Goal: Transaction & Acquisition: Purchase product/service

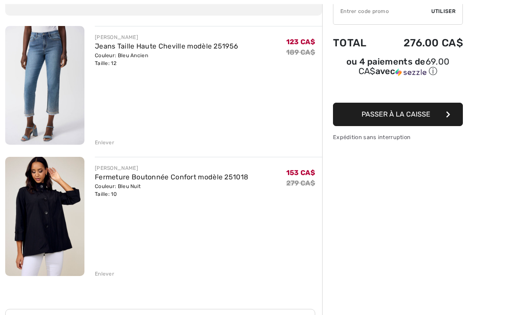
scroll to position [87, 0]
click at [35, 193] on img at bounding box center [44, 216] width 79 height 119
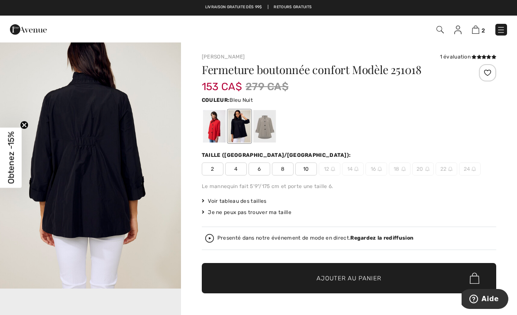
scroll to position [296, 0]
click at [66, 130] on img "2 / 5" at bounding box center [90, 152] width 181 height 271
click at [478, 26] on img at bounding box center [475, 30] width 7 height 8
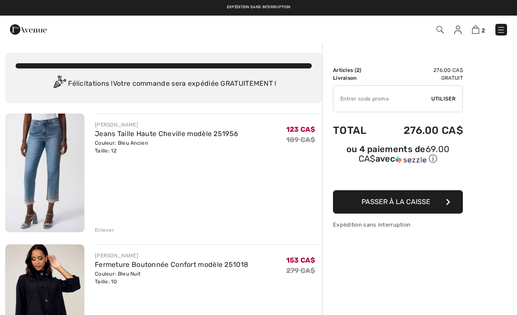
click at [34, 165] on img at bounding box center [44, 172] width 79 height 119
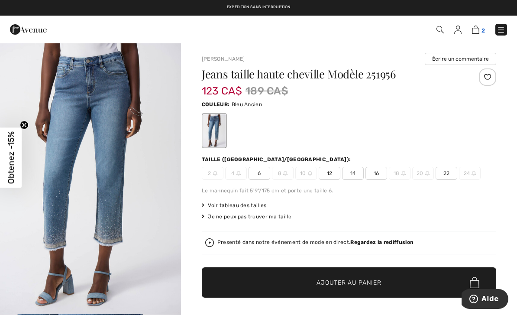
click at [481, 26] on link "2" at bounding box center [478, 29] width 13 height 10
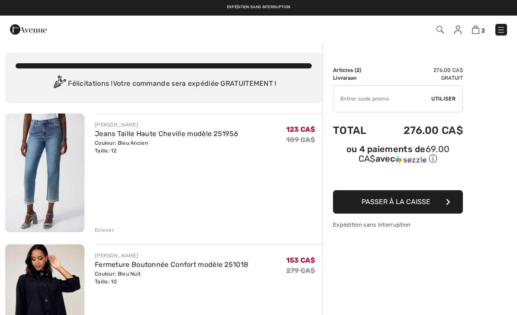
click at [107, 229] on div "Enlever" at bounding box center [104, 230] width 19 height 8
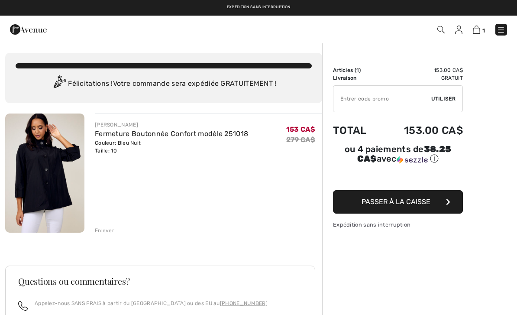
click at [39, 157] on img at bounding box center [44, 172] width 79 height 119
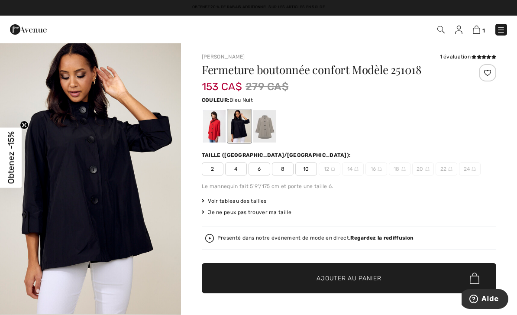
click at [441, 28] on img at bounding box center [440, 29] width 7 height 7
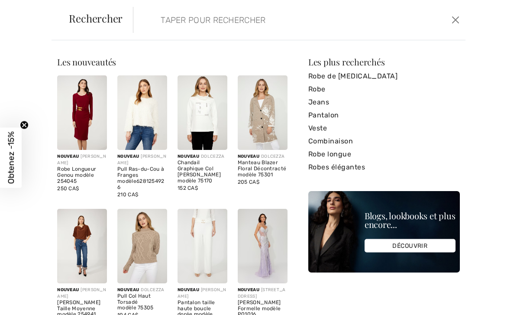
click at [164, 17] on input "search" at bounding box center [264, 20] width 221 height 26
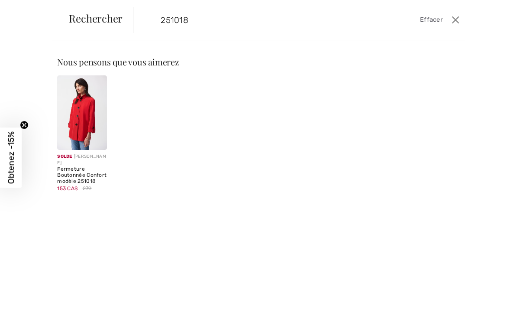
type input "251018"
click at [80, 114] on img at bounding box center [82, 112] width 50 height 74
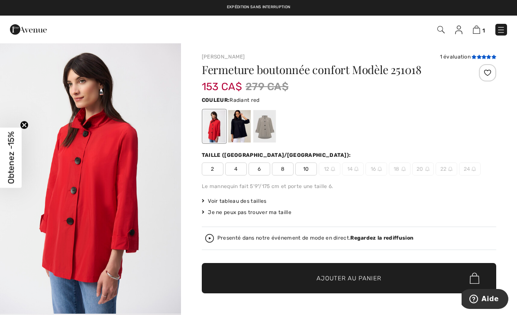
click at [483, 55] on icon at bounding box center [483, 57] width 5 height 4
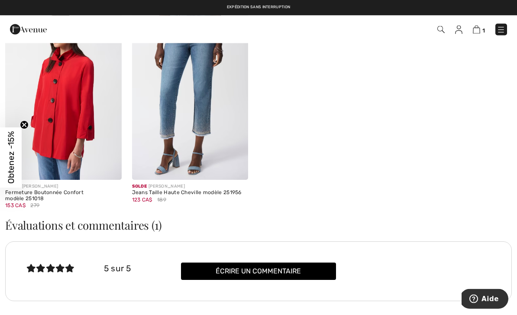
scroll to position [1490, 0]
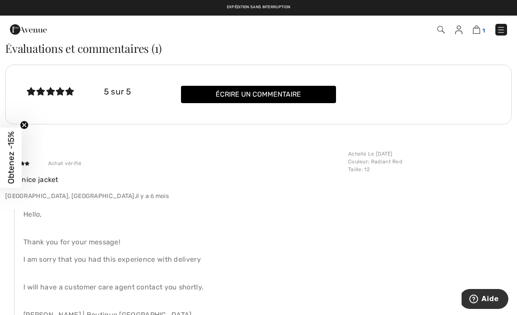
click at [480, 26] on img at bounding box center [476, 30] width 7 height 8
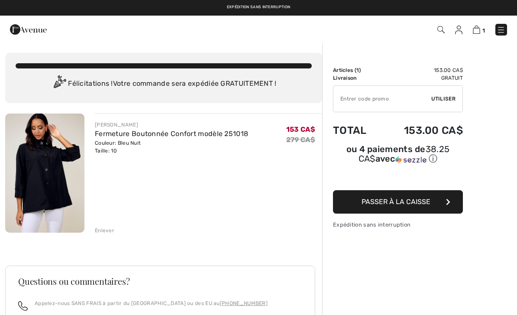
click at [102, 230] on div "Enlever" at bounding box center [104, 230] width 19 height 8
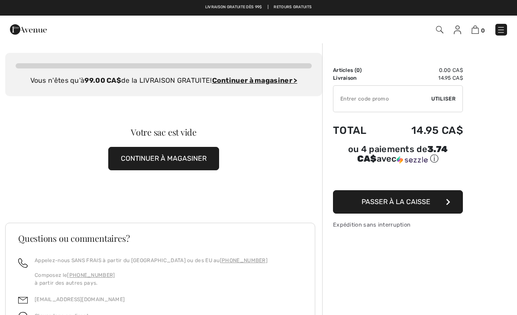
click at [442, 28] on img at bounding box center [439, 29] width 7 height 7
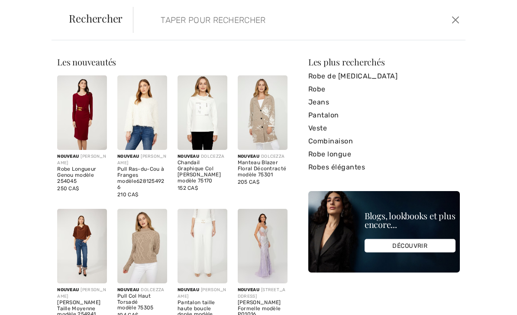
click at [175, 19] on input "search" at bounding box center [264, 20] width 221 height 26
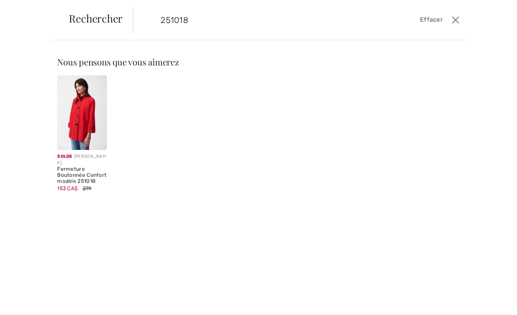
type input "251018"
click at [87, 119] on img at bounding box center [82, 112] width 50 height 74
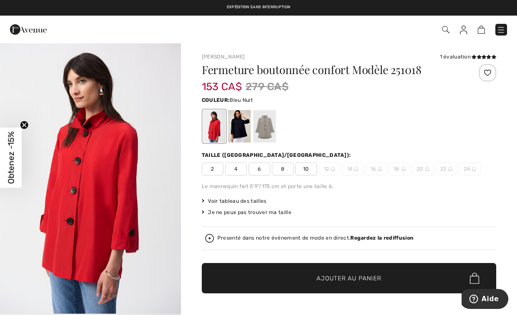
click at [240, 121] on div at bounding box center [239, 126] width 23 height 32
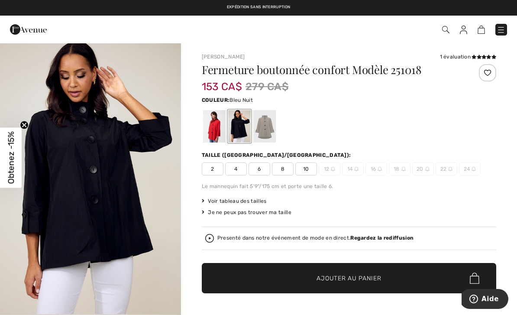
click at [309, 167] on span "10" at bounding box center [306, 168] width 22 height 13
click at [333, 277] on span "Ajouter au panier" at bounding box center [348, 277] width 64 height 9
click at [441, 27] on img at bounding box center [440, 29] width 7 height 7
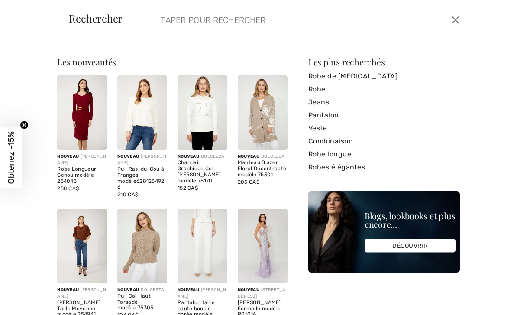
click at [155, 26] on input "search" at bounding box center [264, 20] width 221 height 26
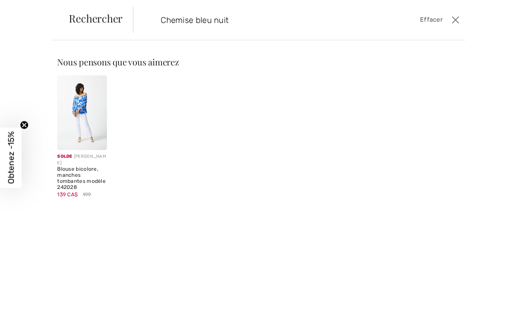
type input "Chemise bleu nuit"
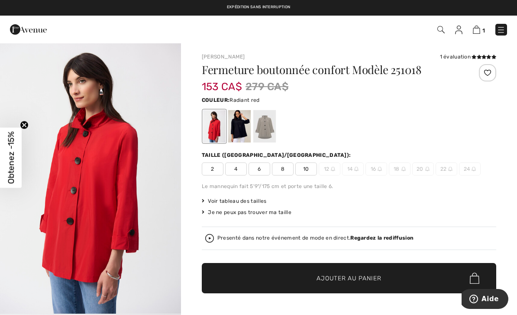
click at [444, 29] on img at bounding box center [440, 29] width 7 height 7
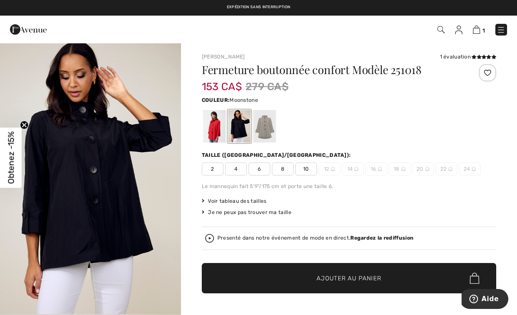
click at [267, 121] on div at bounding box center [264, 126] width 23 height 32
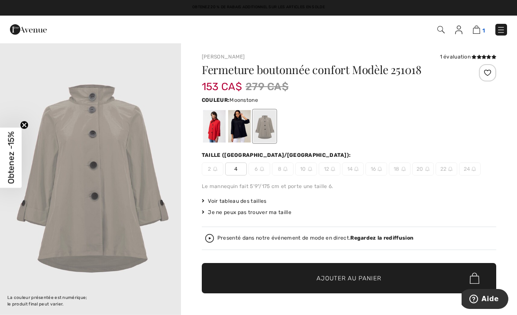
click at [478, 30] on img at bounding box center [476, 30] width 7 height 8
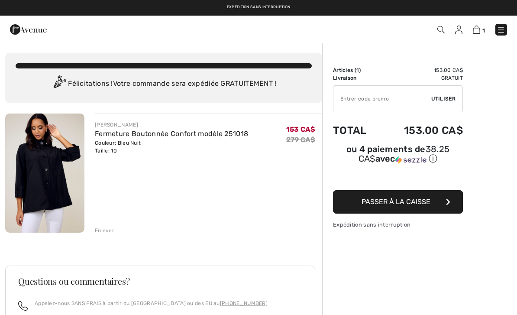
click at [357, 98] on input "TEXT" at bounding box center [382, 99] width 98 height 26
type input "EXTRA20"
click at [431, 92] on input "TEXT" at bounding box center [382, 99] width 98 height 26
drag, startPoint x: 205, startPoint y: 66, endPoint x: 0, endPoint y: 0, distance: 216.1
click at [0, 0] on html "Nous respectons votre vie privée. Nous utilisons des cookies pour améliorer vot…" at bounding box center [258, 157] width 517 height 315
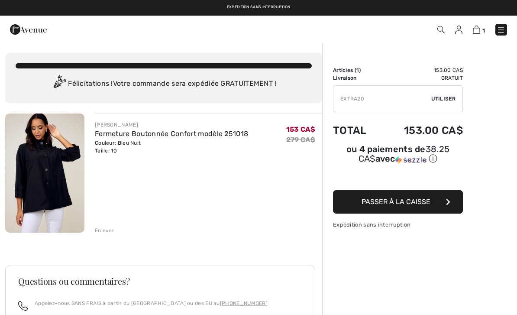
click at [498, 30] on img at bounding box center [500, 30] width 9 height 9
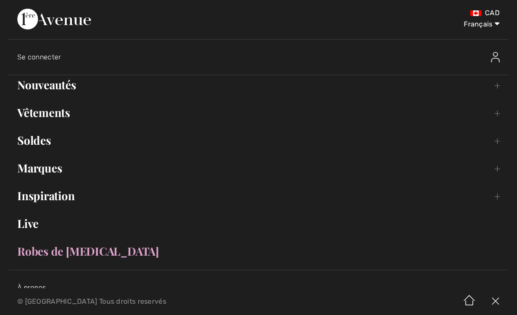
click at [45, 144] on link "Soldes Toggle submenu" at bounding box center [258, 140] width 499 height 19
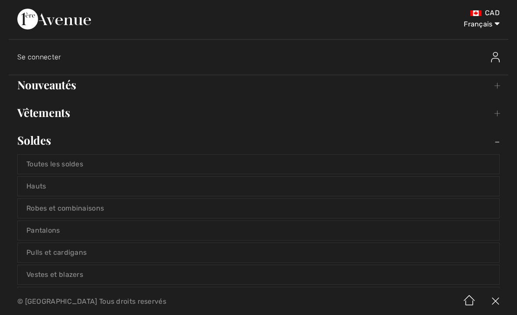
click at [46, 183] on link "Hauts" at bounding box center [258, 186] width 481 height 19
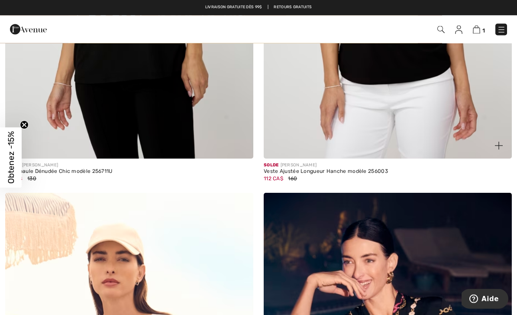
scroll to position [781, 0]
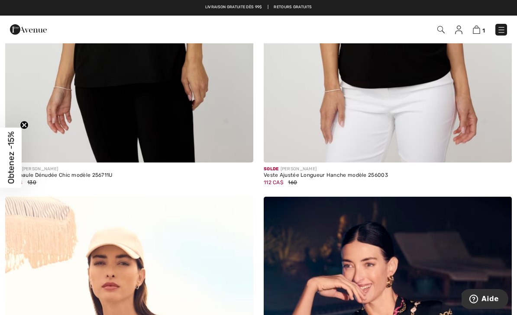
click at [501, 28] on img at bounding box center [501, 30] width 9 height 9
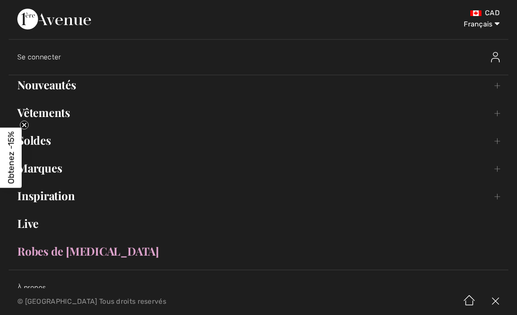
scroll to position [0, 0]
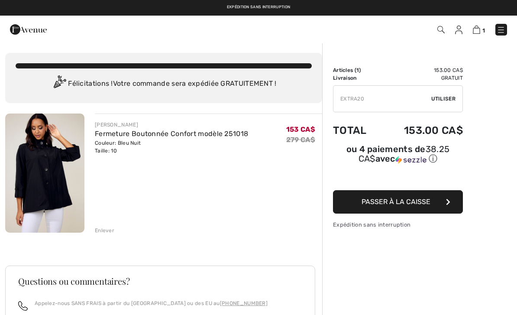
click at [437, 98] on span "Utiliser" at bounding box center [443, 99] width 24 height 8
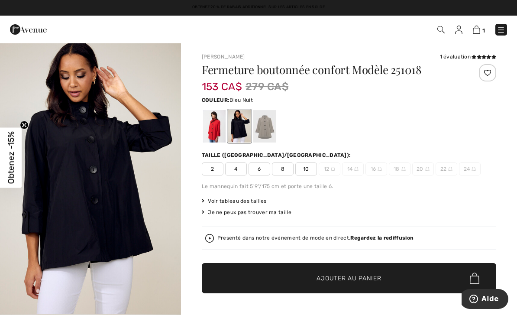
click at [499, 28] on img at bounding box center [500, 30] width 9 height 9
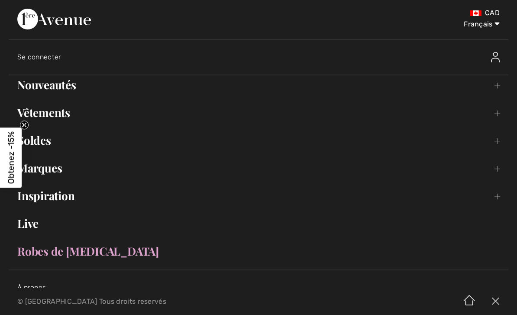
click at [55, 114] on link "Vêtements Toggle submenu" at bounding box center [258, 112] width 499 height 19
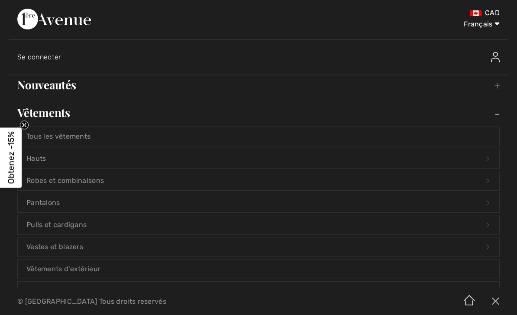
click at [45, 156] on link "Hauts Open submenu" at bounding box center [258, 158] width 481 height 19
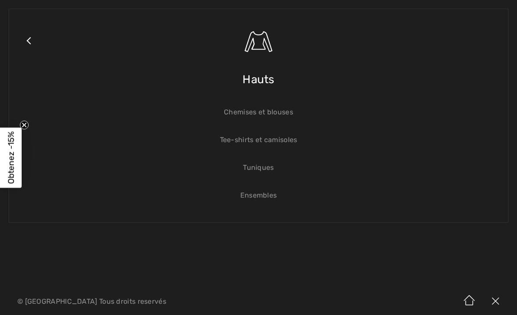
click at [254, 113] on link "Chemises et blouses" at bounding box center [258, 112] width 481 height 19
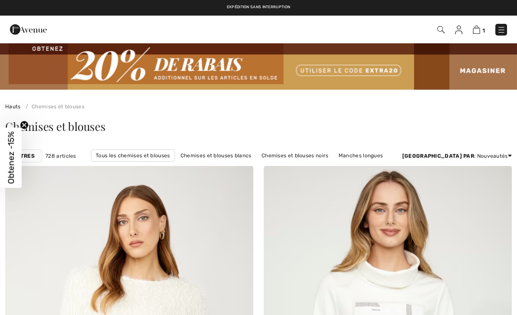
checkbox input "true"
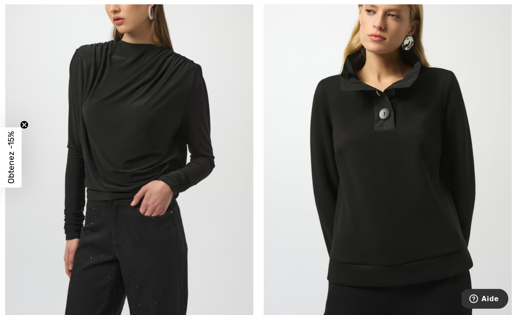
scroll to position [3219, 0]
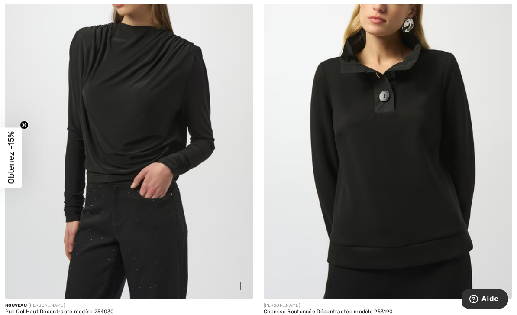
click at [126, 120] on img at bounding box center [129, 113] width 248 height 372
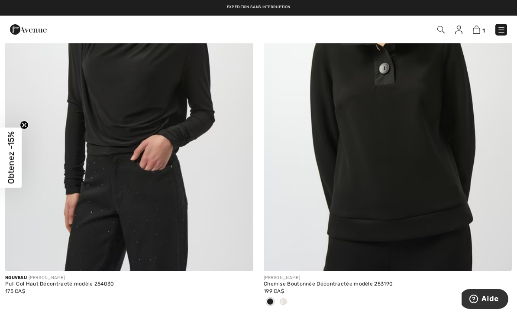
click at [503, 29] on img at bounding box center [501, 30] width 9 height 9
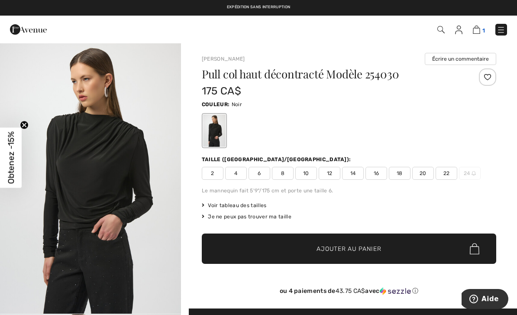
click at [478, 30] on img at bounding box center [476, 30] width 7 height 8
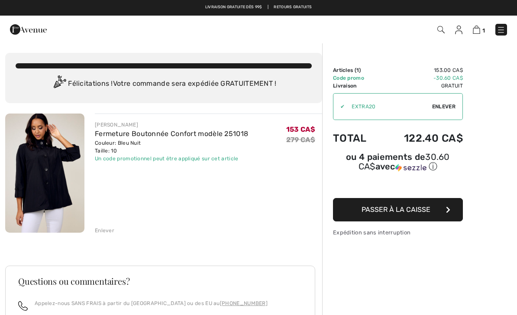
click at [39, 173] on img at bounding box center [44, 172] width 79 height 119
click at [500, 33] on img at bounding box center [500, 30] width 9 height 9
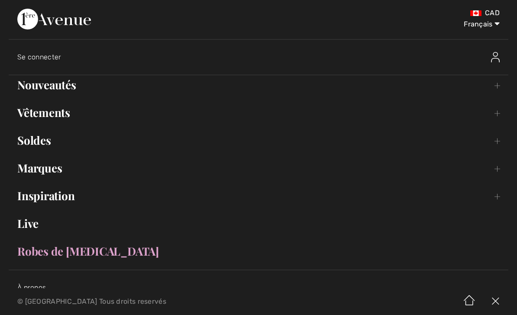
click at [41, 142] on link "Soldes Toggle submenu" at bounding box center [258, 140] width 499 height 19
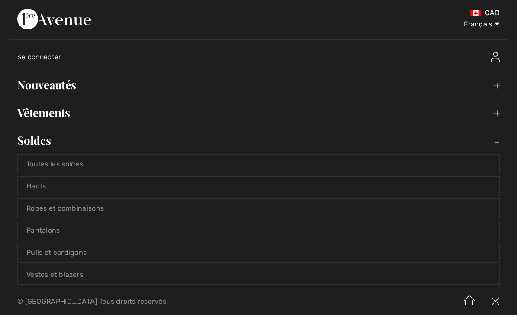
click at [64, 165] on link "Toutes les soldes" at bounding box center [258, 163] width 481 height 19
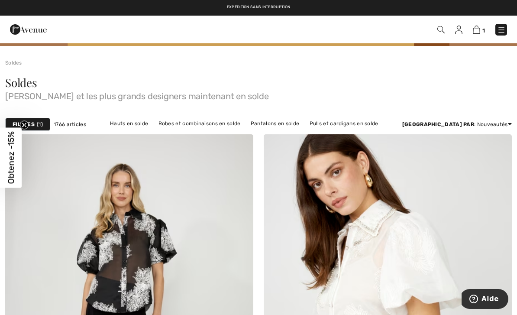
scroll to position [41, 0]
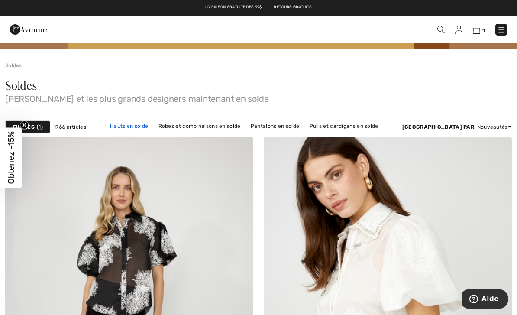
click at [152, 127] on link "Hauts en solde" at bounding box center [129, 125] width 47 height 11
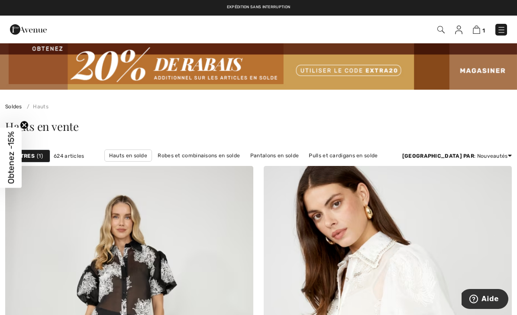
click at [26, 156] on strong "Filtres" at bounding box center [24, 156] width 22 height 8
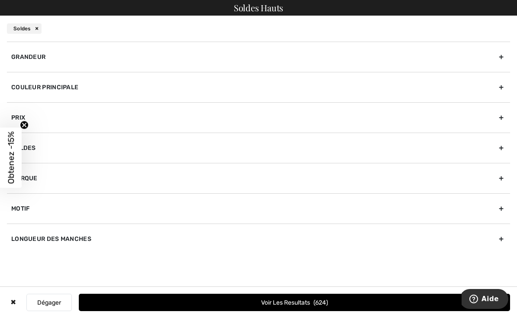
click at [51, 59] on div "Grandeur" at bounding box center [258, 57] width 503 height 30
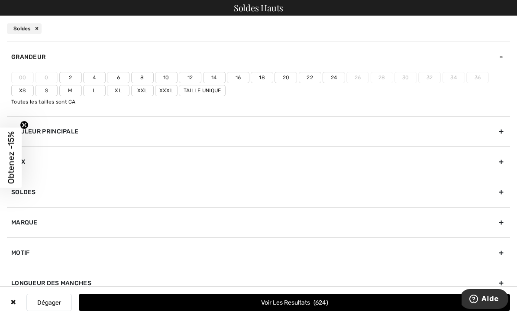
click at [167, 76] on label "10" at bounding box center [166, 77] width 23 height 11
click at [0, 0] on input"] "10" at bounding box center [0, 0] width 0 height 0
click at [69, 90] on label "M" at bounding box center [70, 90] width 23 height 11
click at [0, 0] on input"] "M" at bounding box center [0, 0] width 0 height 0
click at [291, 299] on button "Voir les resultats 266" at bounding box center [294, 301] width 431 height 17
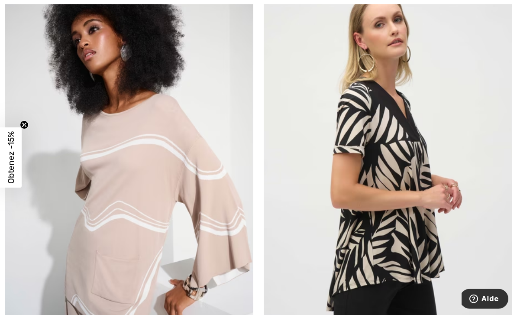
scroll to position [5435, 0]
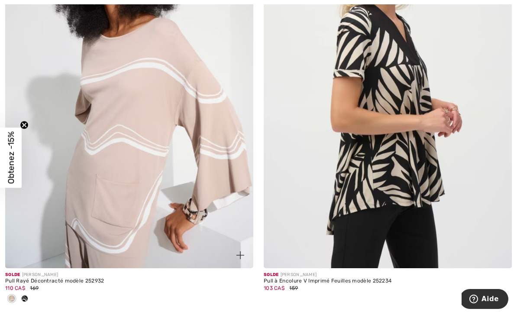
click at [25, 295] on span at bounding box center [24, 298] width 7 height 7
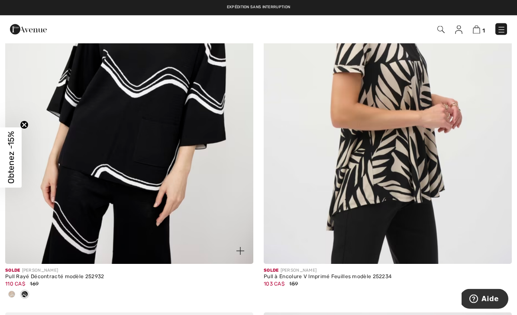
scroll to position [5440, 0]
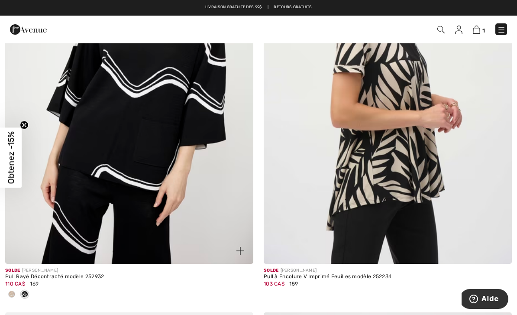
click at [133, 145] on img at bounding box center [129, 77] width 248 height 372
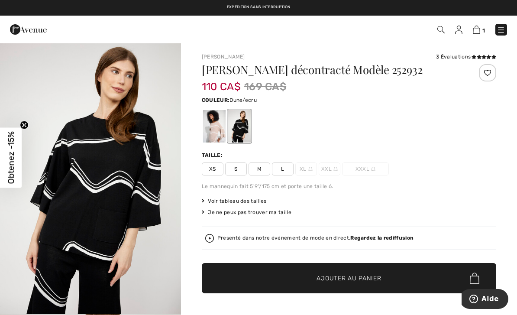
click at [213, 132] on div at bounding box center [214, 126] width 23 height 32
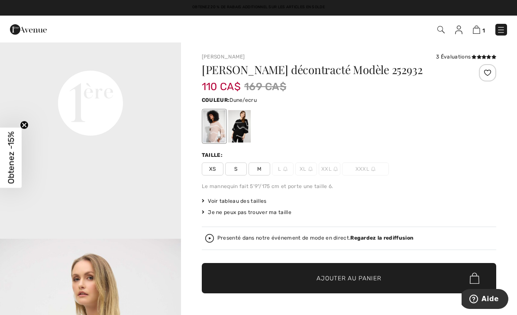
scroll to position [622, 0]
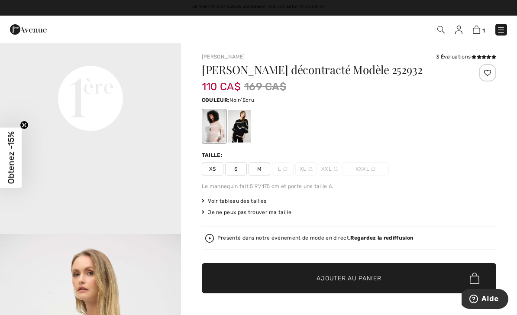
click at [240, 127] on div at bounding box center [239, 126] width 23 height 32
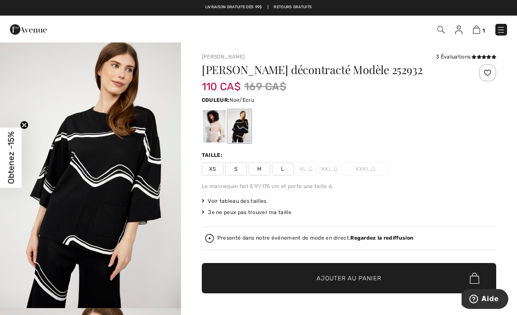
scroll to position [6, 0]
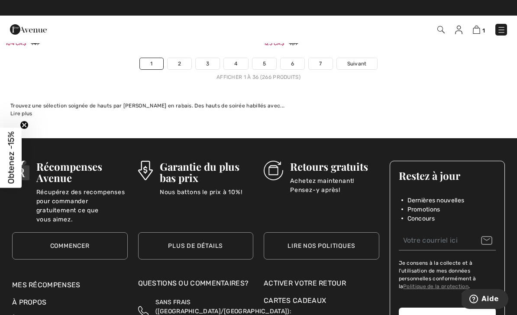
scroll to position [7775, 0]
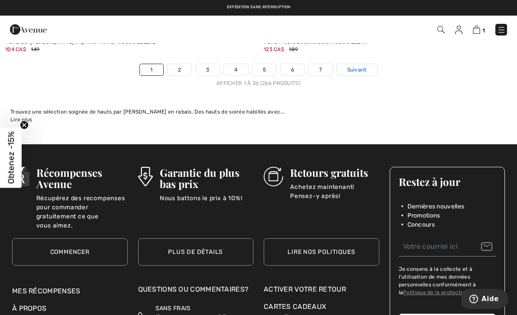
click at [361, 66] on span "Suivant" at bounding box center [356, 70] width 19 height 8
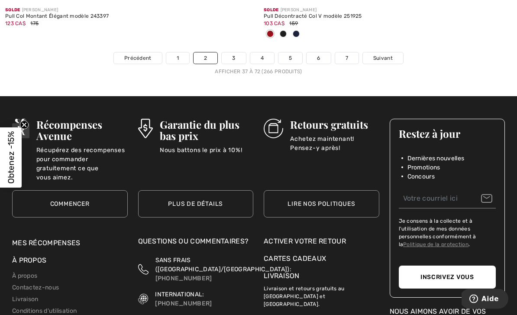
scroll to position [7747, 0]
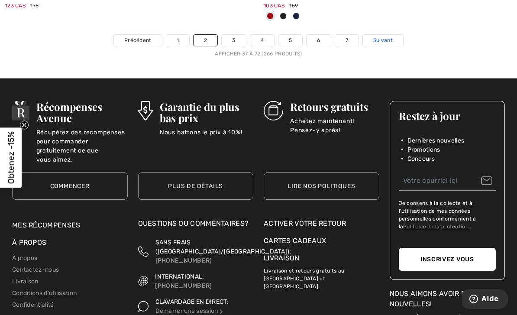
click at [379, 36] on span "Suivant" at bounding box center [382, 40] width 19 height 8
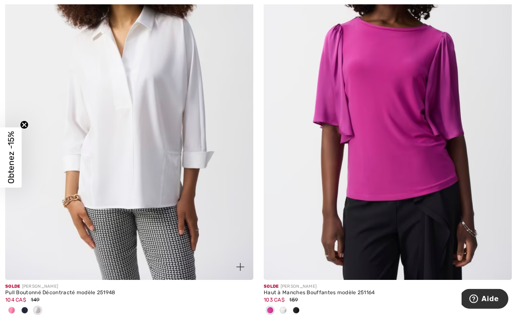
scroll to position [1973, 0]
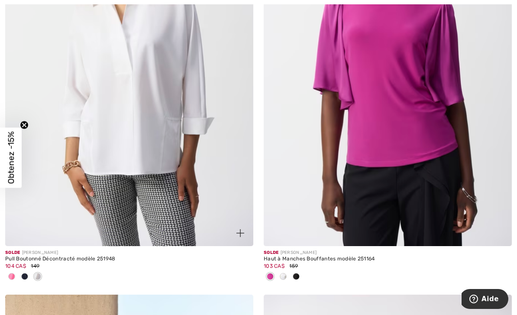
click at [25, 274] on span at bounding box center [24, 276] width 7 height 7
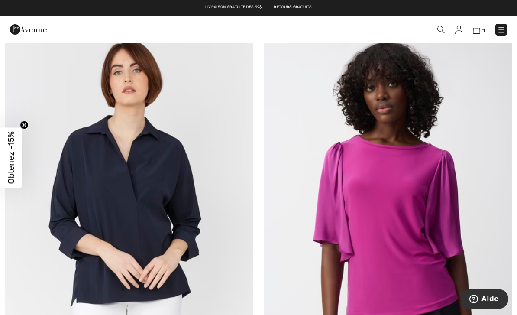
scroll to position [1820, 0]
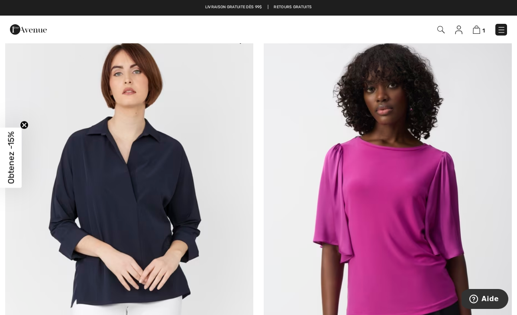
click at [85, 222] on img at bounding box center [129, 213] width 248 height 372
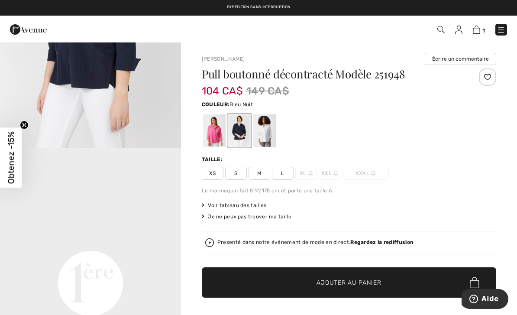
scroll to position [521, 0]
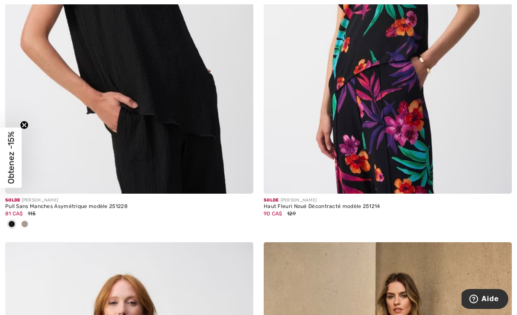
scroll to position [3774, 0]
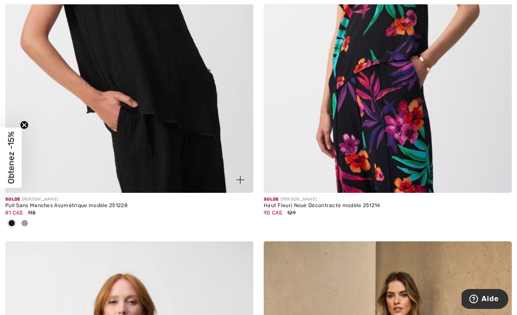
click at [25, 219] on span at bounding box center [24, 222] width 7 height 7
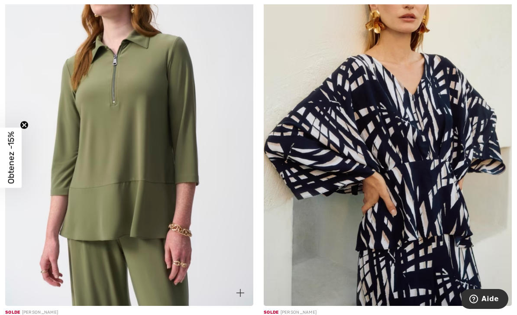
scroll to position [6245, 0]
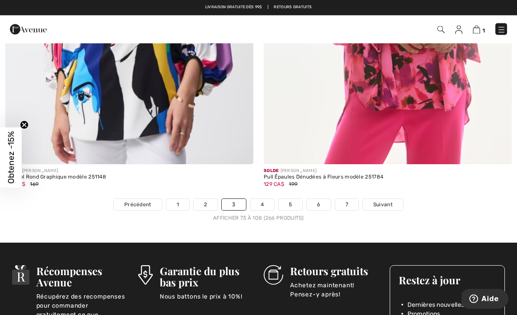
scroll to position [7641, 0]
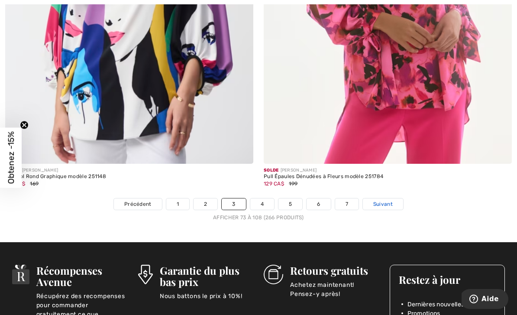
click at [379, 200] on span "Suivant" at bounding box center [382, 204] width 19 height 8
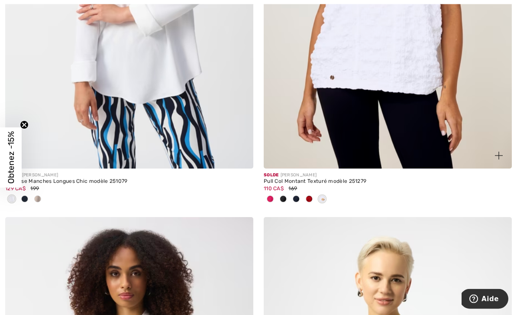
scroll to position [790, 0]
click at [283, 198] on span at bounding box center [283, 198] width 7 height 7
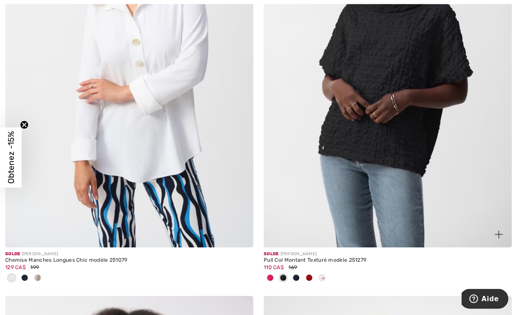
scroll to position [711, 0]
click at [296, 276] on span at bounding box center [296, 277] width 7 height 7
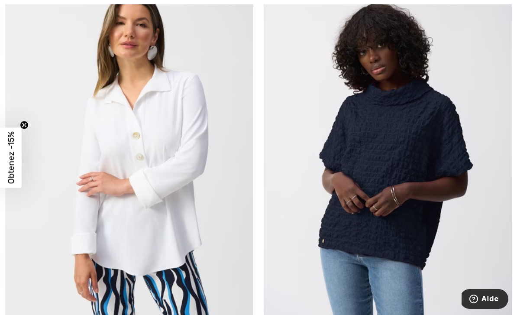
scroll to position [619, 0]
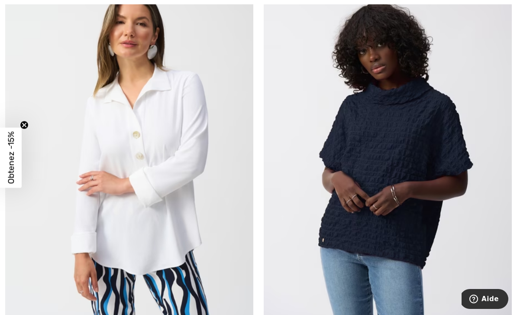
click at [380, 158] on img at bounding box center [388, 154] width 248 height 372
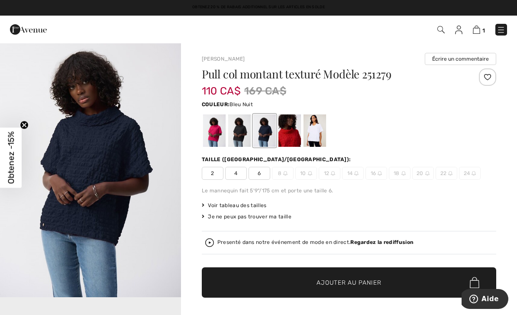
scroll to position [70, 0]
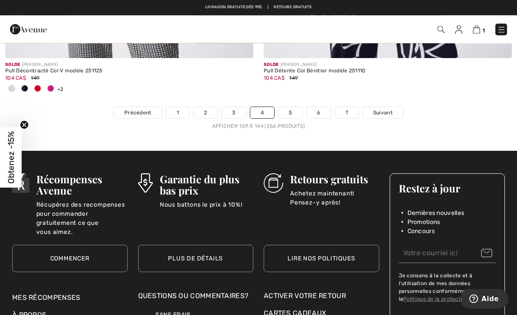
scroll to position [7718, 0]
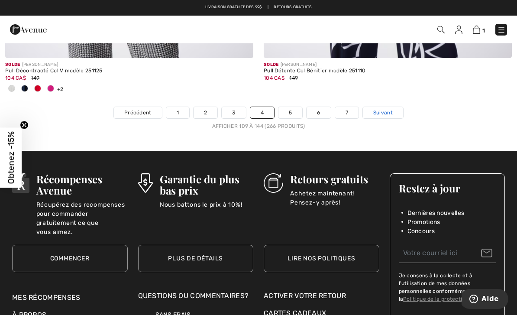
click at [376, 109] on span "Suivant" at bounding box center [382, 113] width 19 height 8
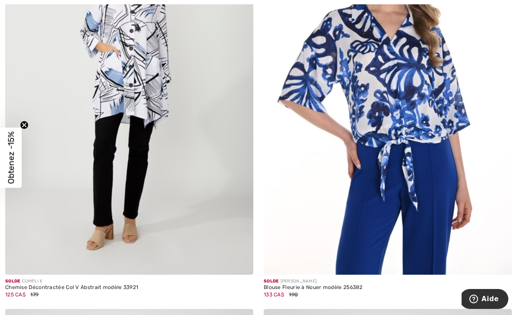
scroll to position [1521, 0]
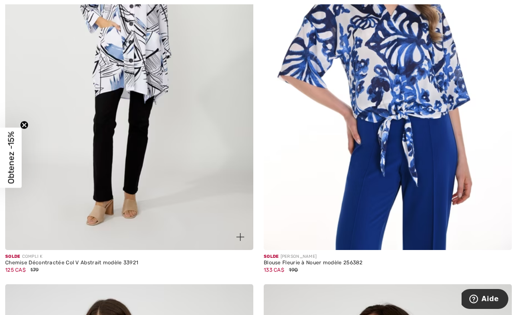
click at [140, 78] on img at bounding box center [129, 64] width 248 height 372
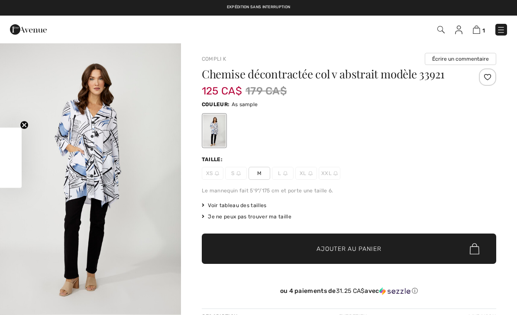
checkbox input "true"
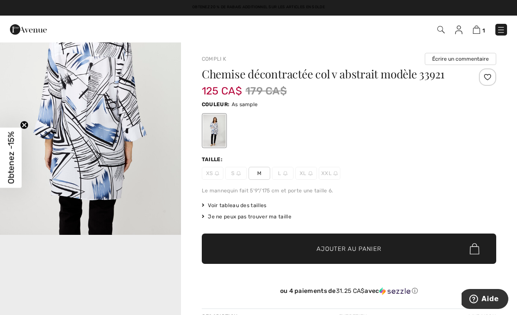
scroll to position [336, 0]
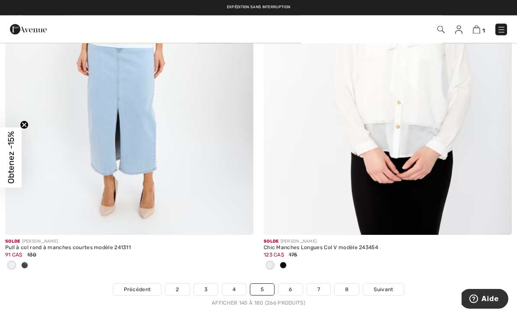
scroll to position [7455, 0]
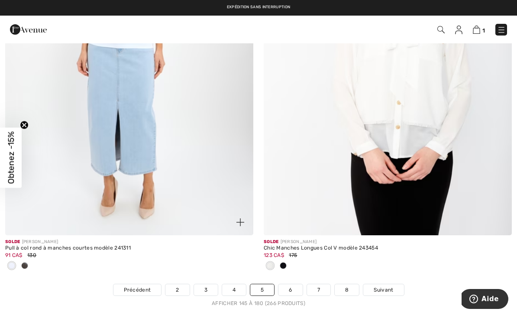
click at [24, 262] on span at bounding box center [24, 265] width 7 height 7
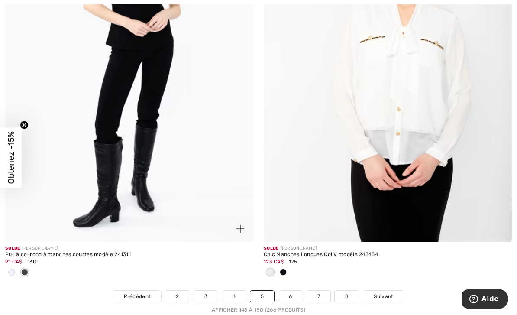
scroll to position [7451, 0]
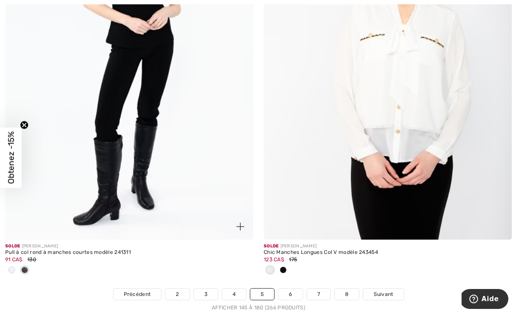
click at [11, 266] on span at bounding box center [11, 269] width 7 height 7
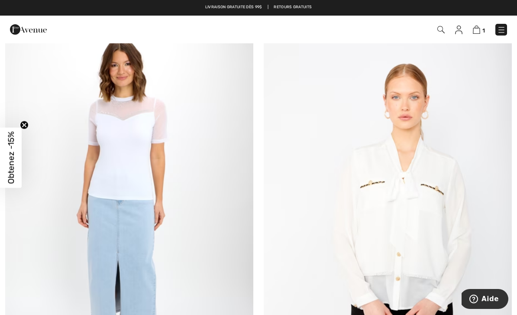
scroll to position [7262, 0]
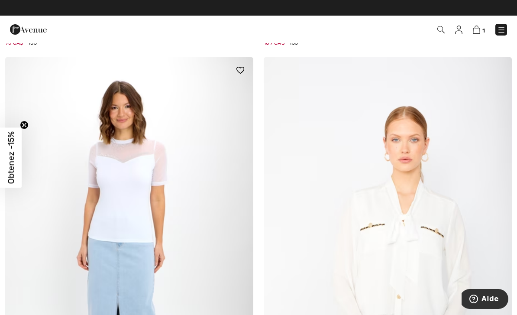
click at [123, 165] on img at bounding box center [129, 243] width 248 height 372
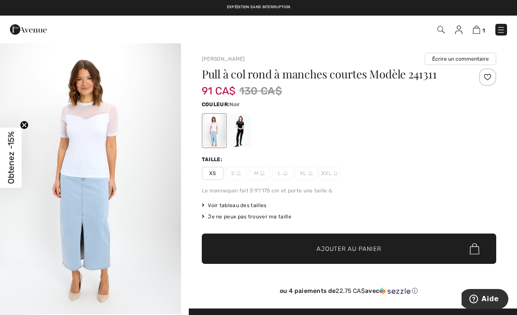
click at [242, 130] on div at bounding box center [239, 130] width 23 height 32
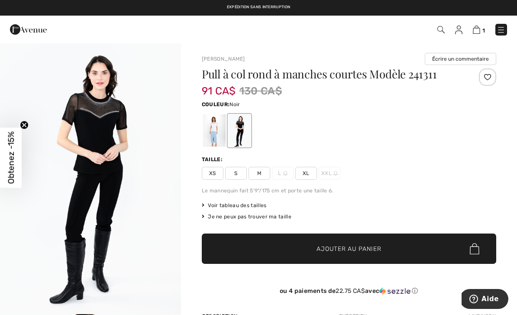
click at [100, 126] on img "1 / 4" at bounding box center [90, 177] width 181 height 271
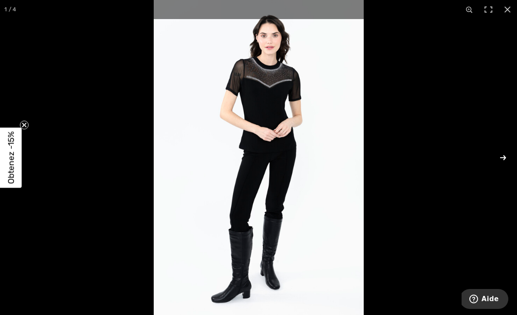
click at [502, 157] on button at bounding box center [497, 157] width 30 height 43
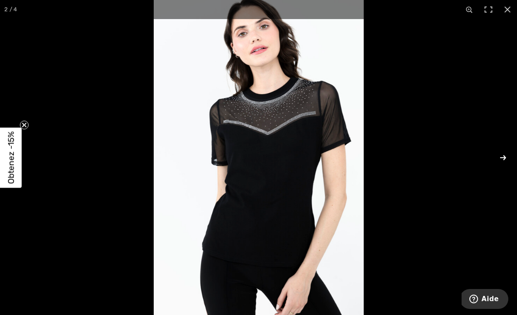
click at [502, 157] on button at bounding box center [497, 157] width 30 height 43
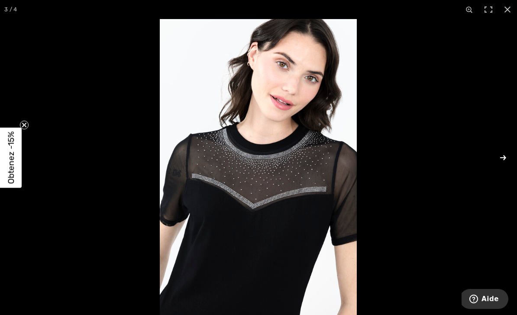
click at [502, 157] on button at bounding box center [497, 157] width 30 height 43
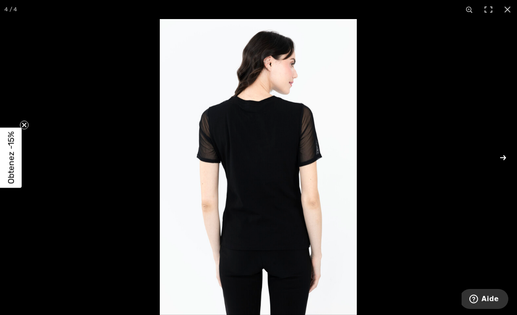
click at [502, 157] on button at bounding box center [497, 157] width 30 height 43
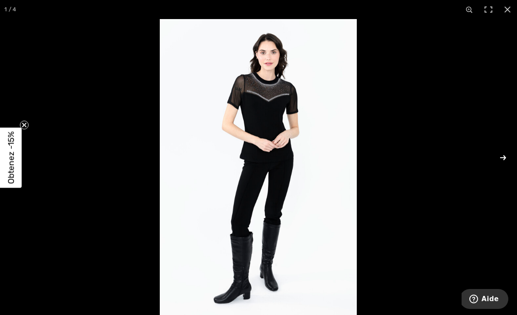
click at [502, 157] on button at bounding box center [497, 157] width 30 height 43
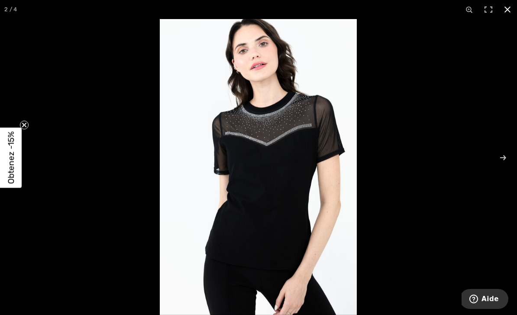
click at [508, 13] on button at bounding box center [507, 9] width 19 height 19
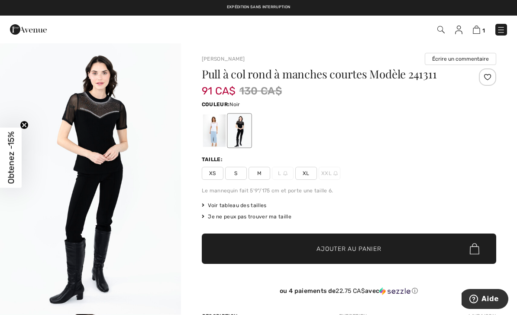
click at [258, 173] on span "M" at bounding box center [259, 173] width 22 height 13
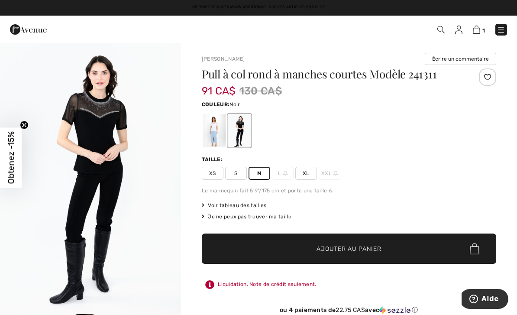
click at [264, 246] on span "✔ Ajouté au panier Ajouter au panier" at bounding box center [349, 248] width 294 height 30
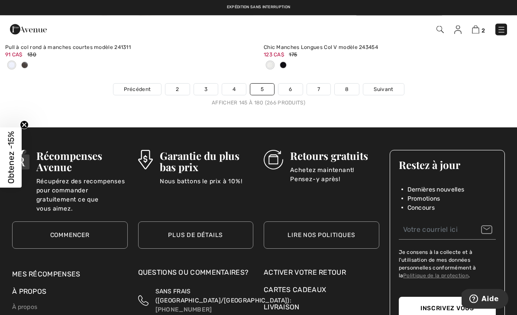
scroll to position [7532, 0]
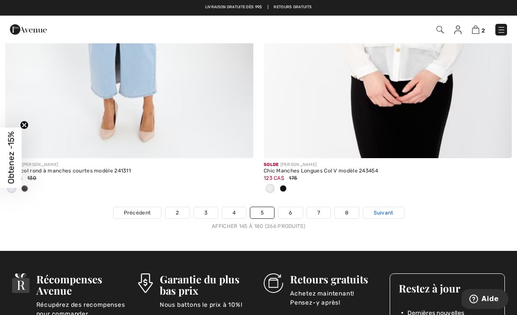
click at [379, 209] on span "Suivant" at bounding box center [382, 213] width 19 height 8
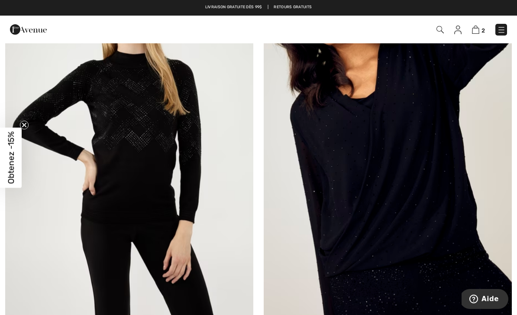
scroll to position [616, 0]
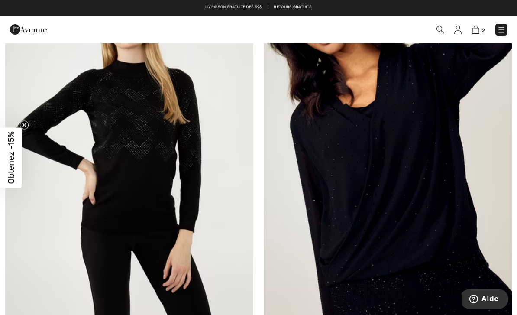
click at [362, 223] on img at bounding box center [388, 156] width 248 height 372
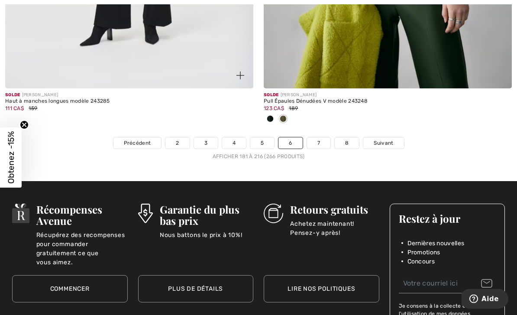
scroll to position [7712, 0]
click at [379, 139] on span "Suivant" at bounding box center [382, 143] width 19 height 8
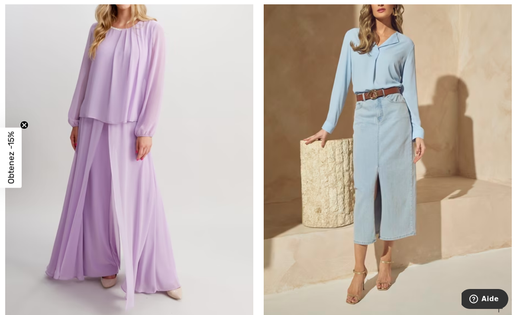
scroll to position [2806, 0]
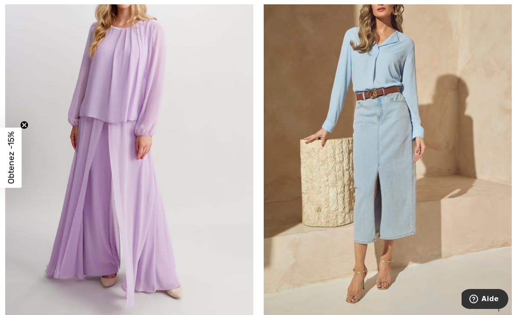
click at [383, 81] on img at bounding box center [388, 134] width 248 height 372
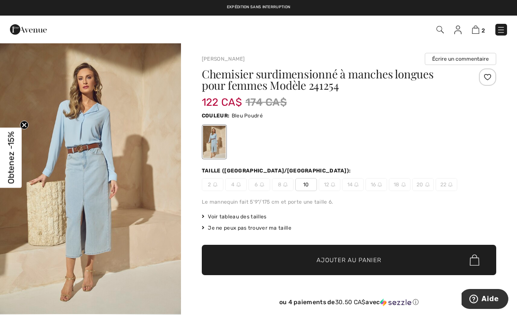
click at [282, 259] on span "✔ Ajouté au panier Ajouter au panier" at bounding box center [349, 259] width 294 height 30
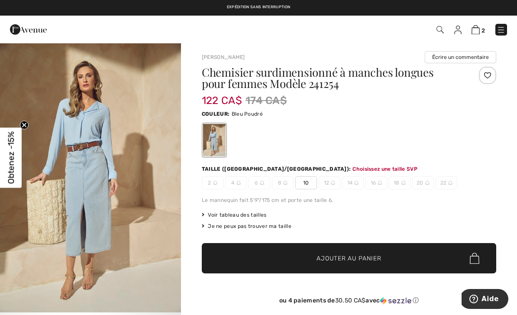
scroll to position [5, 0]
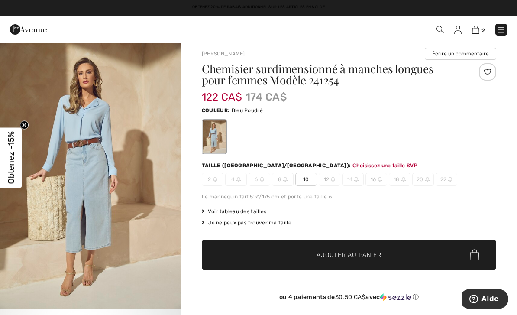
click at [308, 181] on span "10" at bounding box center [306, 179] width 22 height 13
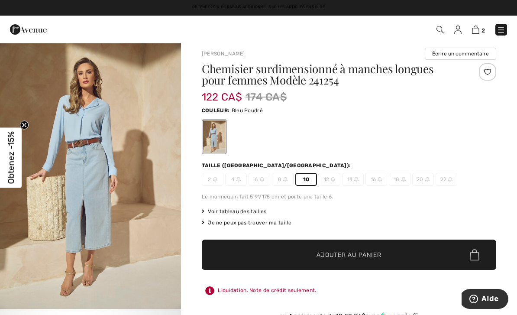
click at [287, 254] on span "✔ Ajouté au panier Ajouter au panier" at bounding box center [349, 254] width 294 height 30
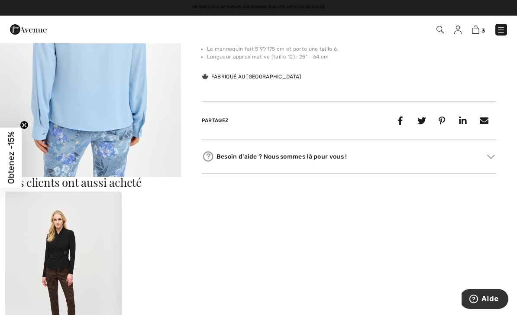
scroll to position [345, 0]
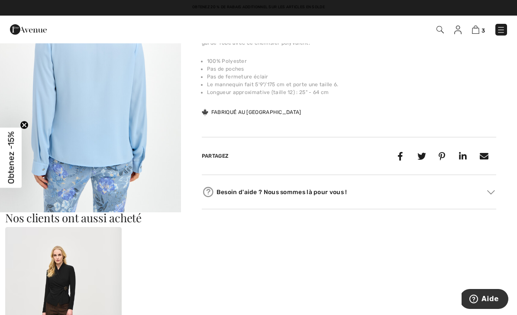
click at [477, 35] on span "3" at bounding box center [364, 30] width 284 height 12
click at [475, 30] on img at bounding box center [475, 30] width 7 height 8
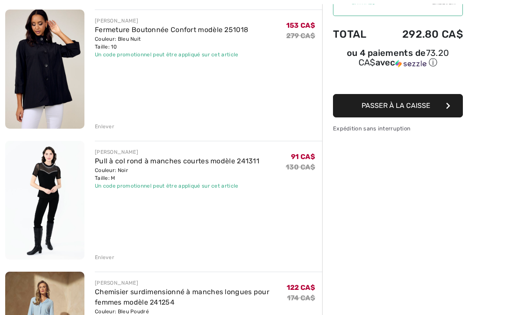
scroll to position [108, 0]
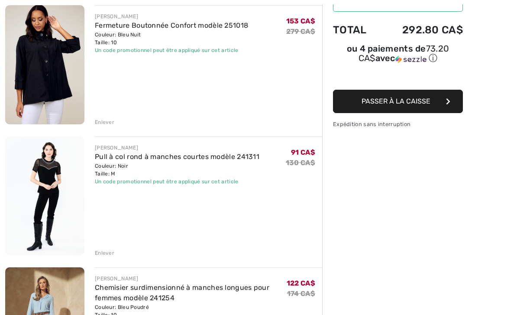
click at [104, 254] on div "Enlever" at bounding box center [104, 253] width 19 height 8
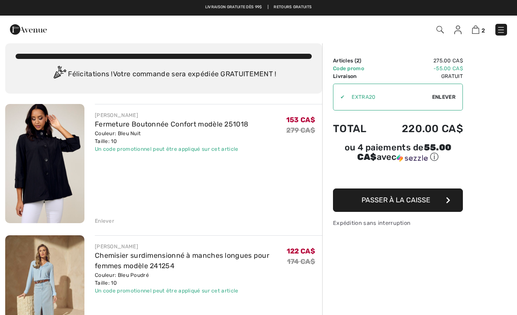
scroll to position [0, 0]
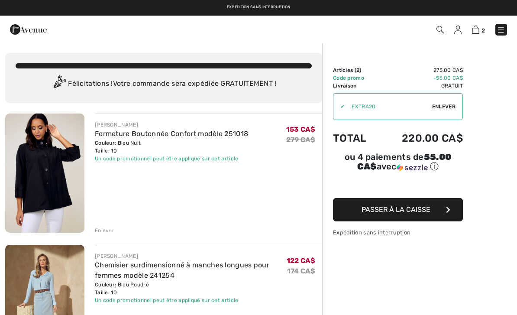
click at [43, 177] on img at bounding box center [44, 172] width 79 height 119
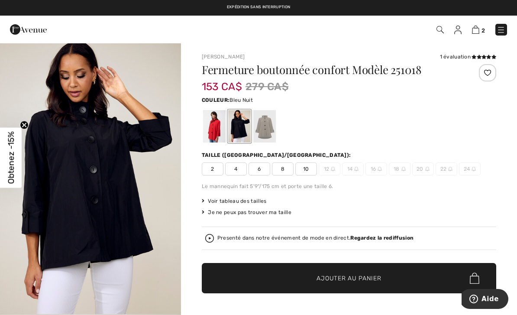
click at [94, 168] on img "1 / 5" at bounding box center [90, 177] width 181 height 271
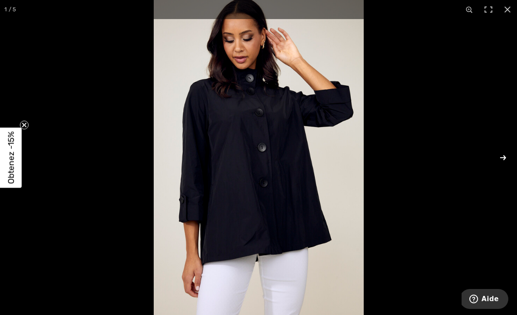
click at [503, 158] on button at bounding box center [497, 157] width 30 height 43
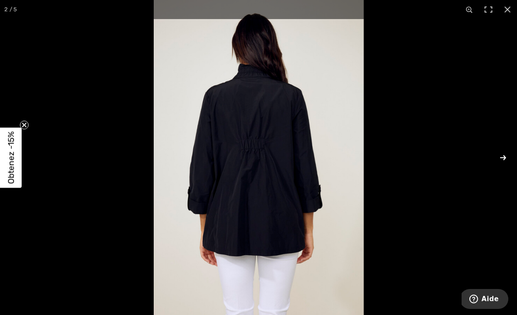
click at [503, 158] on button at bounding box center [497, 157] width 30 height 43
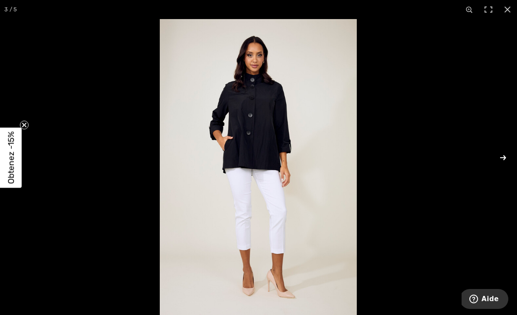
click at [503, 158] on button at bounding box center [497, 157] width 30 height 43
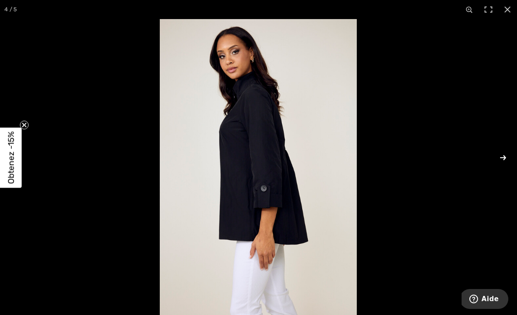
click at [503, 158] on button at bounding box center [497, 157] width 30 height 43
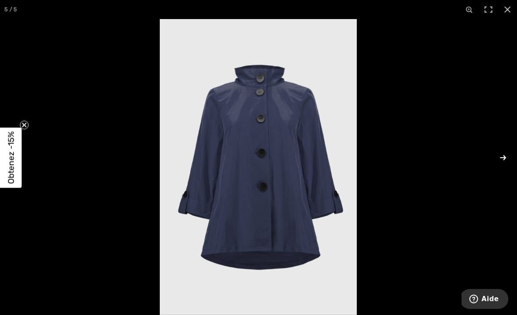
click at [503, 158] on button at bounding box center [497, 157] width 30 height 43
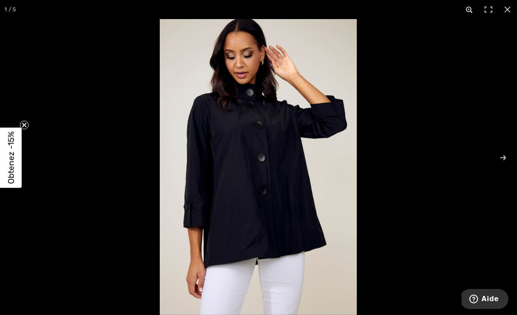
click at [468, 12] on button at bounding box center [469, 9] width 19 height 19
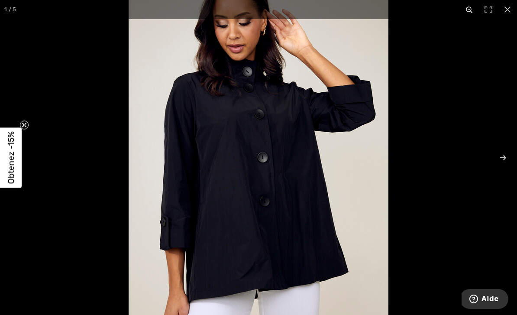
click at [468, 12] on button at bounding box center [469, 9] width 19 height 19
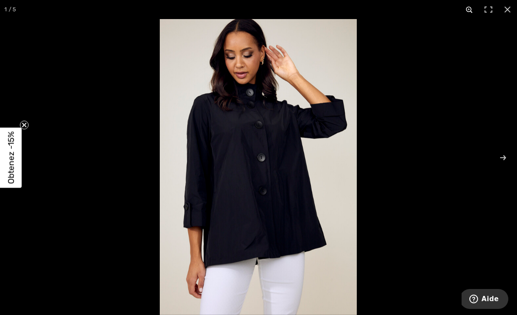
click at [468, 12] on button at bounding box center [469, 9] width 19 height 19
click at [503, 158] on button at bounding box center [497, 157] width 30 height 43
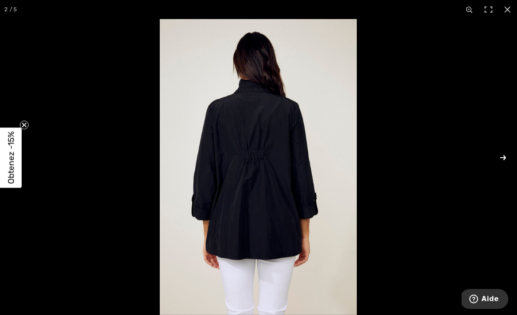
click at [503, 158] on button at bounding box center [497, 157] width 30 height 43
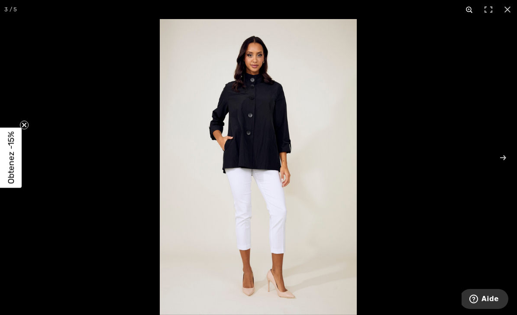
click at [468, 10] on button at bounding box center [469, 9] width 19 height 19
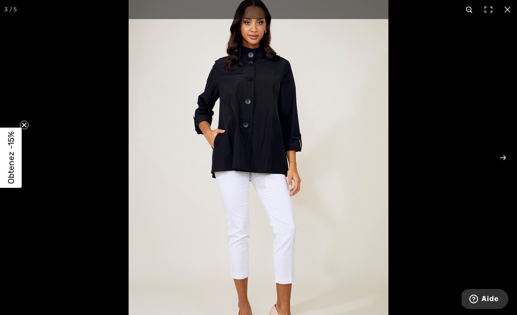
click at [468, 10] on button at bounding box center [469, 9] width 19 height 19
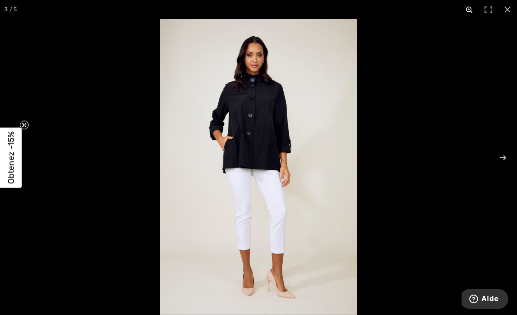
click at [468, 10] on button at bounding box center [469, 9] width 19 height 19
click at [503, 155] on button at bounding box center [497, 157] width 30 height 43
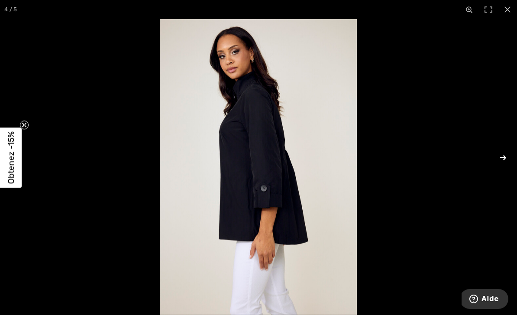
click at [503, 155] on button at bounding box center [497, 157] width 30 height 43
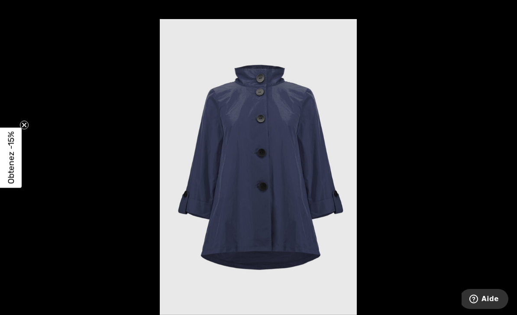
click at [503, 155] on button at bounding box center [497, 157] width 30 height 43
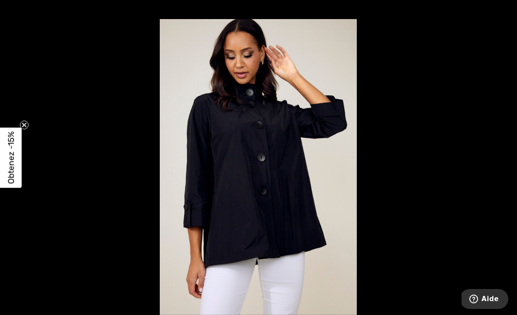
click at [503, 155] on button at bounding box center [497, 157] width 30 height 43
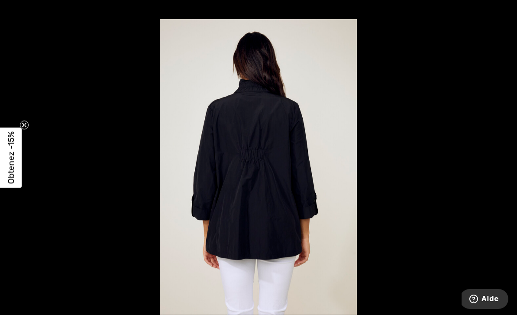
click at [503, 155] on button at bounding box center [497, 157] width 30 height 43
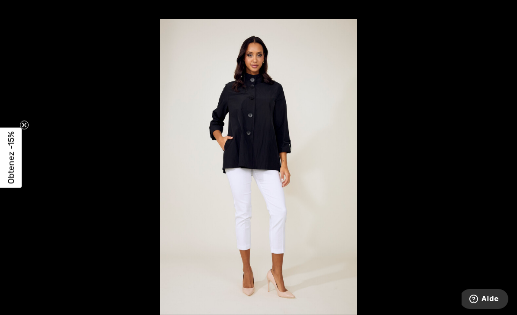
click at [503, 155] on button at bounding box center [497, 157] width 30 height 43
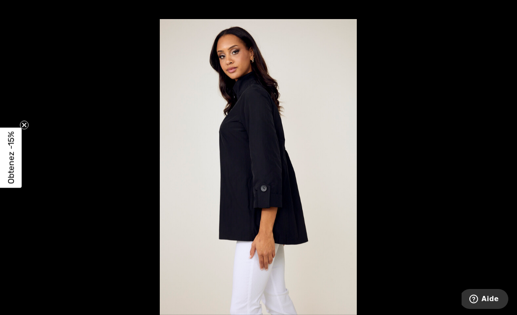
click at [503, 155] on button at bounding box center [497, 157] width 30 height 43
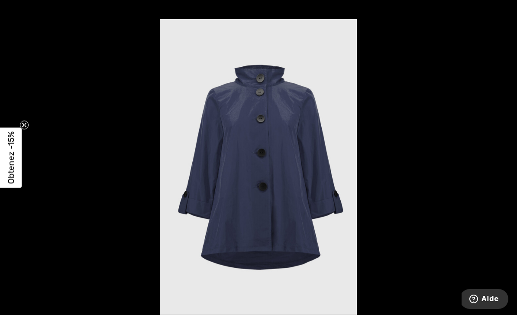
click at [503, 155] on button at bounding box center [497, 157] width 30 height 43
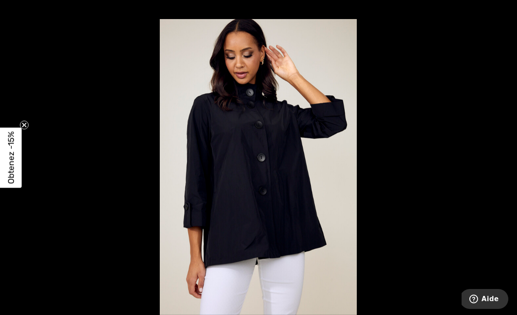
click at [503, 155] on button at bounding box center [497, 157] width 30 height 43
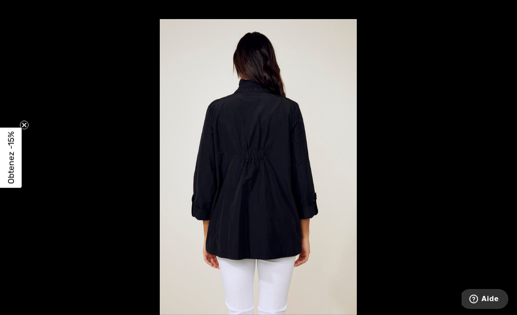
click at [503, 155] on button at bounding box center [497, 157] width 30 height 43
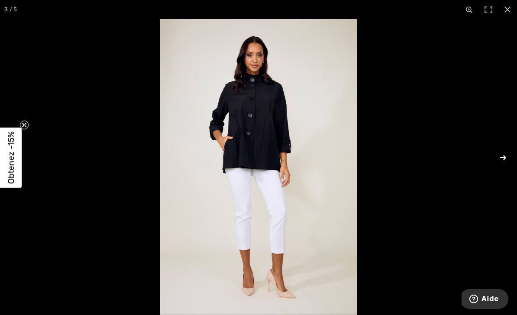
click at [505, 159] on button at bounding box center [497, 157] width 30 height 43
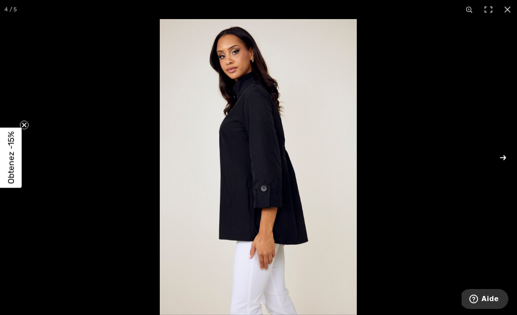
click at [505, 159] on button at bounding box center [497, 157] width 30 height 43
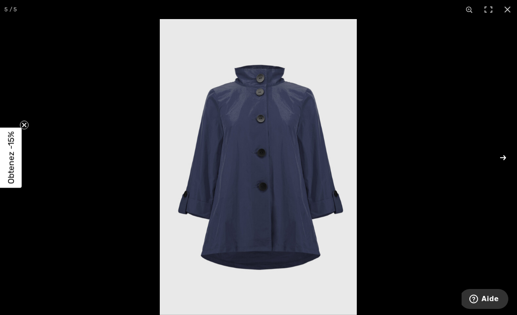
click at [505, 159] on button at bounding box center [497, 157] width 30 height 43
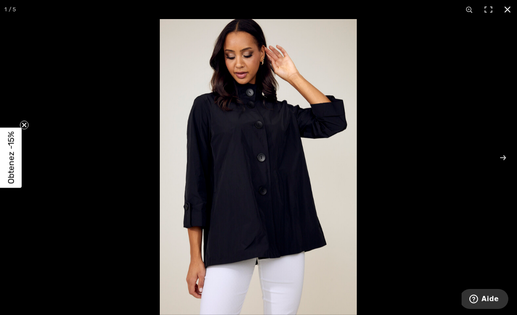
click at [506, 10] on button at bounding box center [507, 9] width 19 height 19
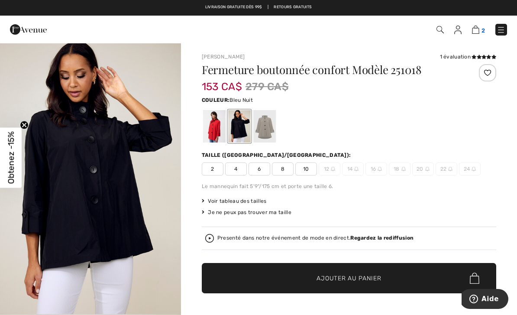
click at [476, 32] on img at bounding box center [475, 30] width 7 height 8
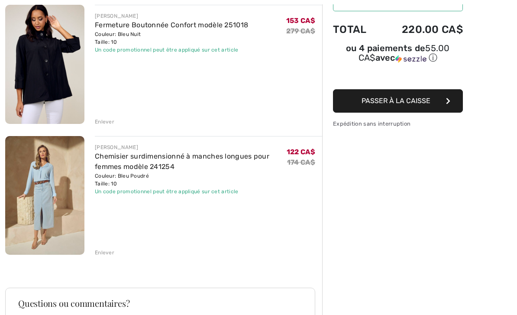
scroll to position [108, 0]
click at [42, 173] on img at bounding box center [44, 195] width 79 height 119
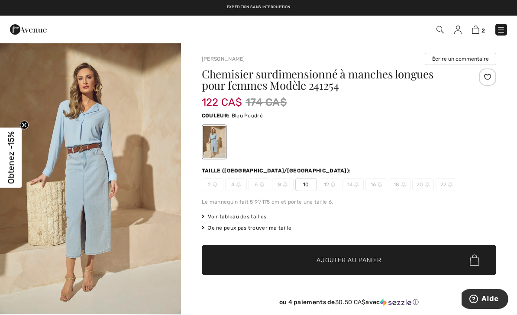
click at [231, 216] on span "Voir tableau des tailles" at bounding box center [234, 216] width 65 height 8
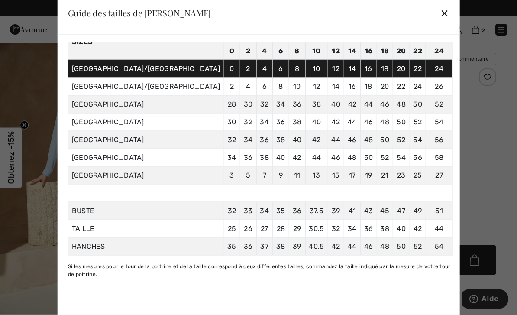
scroll to position [61, 0]
click at [440, 13] on div "✕" at bounding box center [444, 13] width 9 height 18
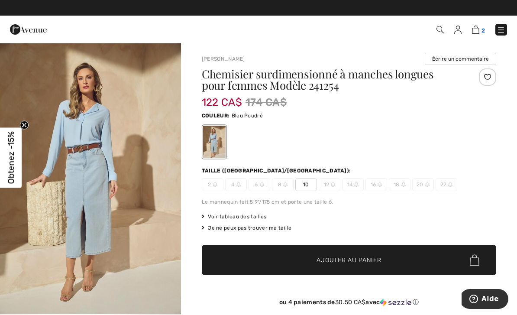
click at [476, 32] on img at bounding box center [475, 30] width 7 height 8
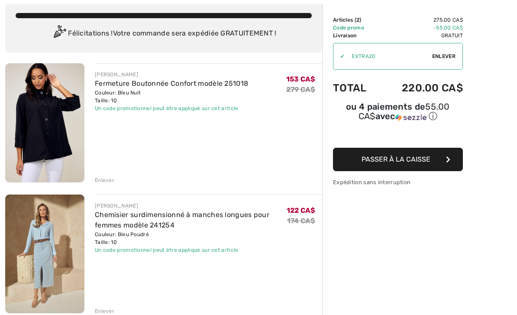
scroll to position [50, 0]
click at [106, 180] on div "Enlever" at bounding box center [104, 180] width 19 height 8
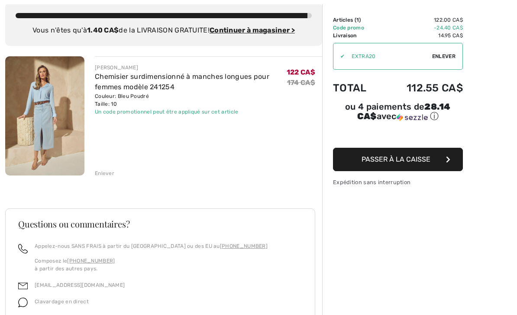
click at [401, 161] on span "Passer à la caisse" at bounding box center [395, 159] width 69 height 8
